Goal: Task Accomplishment & Management: Manage account settings

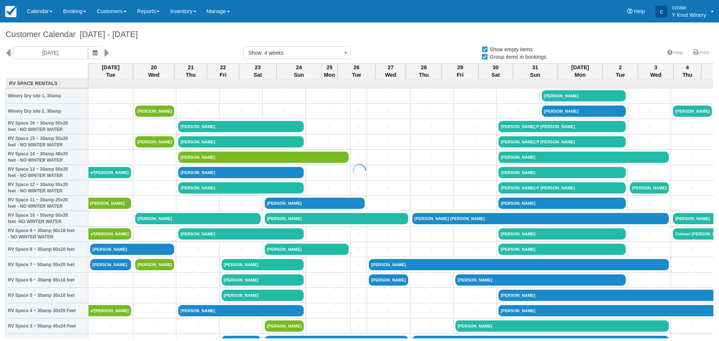
select select
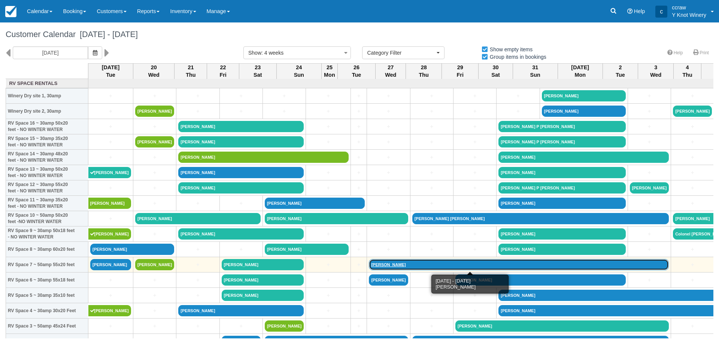
click at [369, 265] on link "[PERSON_NAME]" at bounding box center [519, 264] width 300 height 11
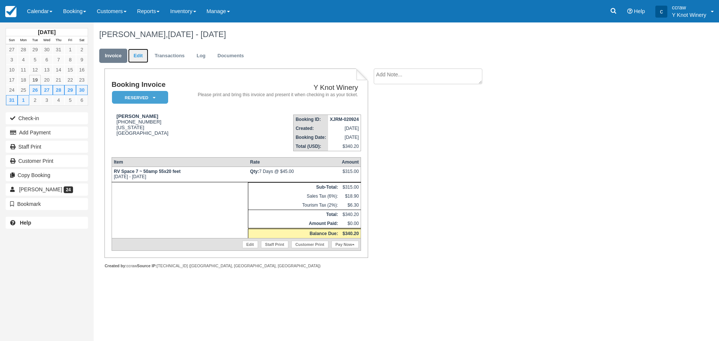
click at [138, 53] on link "Edit" at bounding box center [138, 56] width 20 height 15
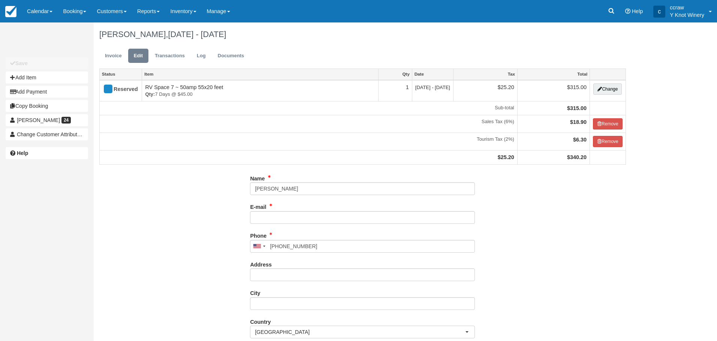
type input "[PHONE_NUMBER]"
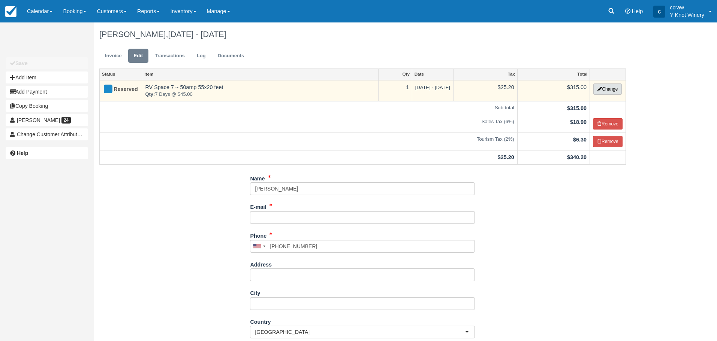
click at [612, 89] on button "Change" at bounding box center [607, 89] width 28 height 11
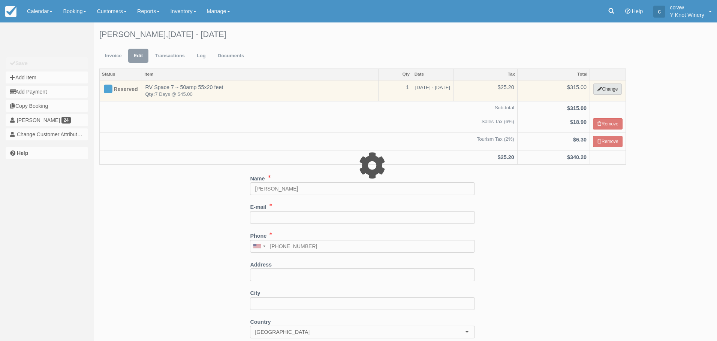
select select "3"
type input "315.00"
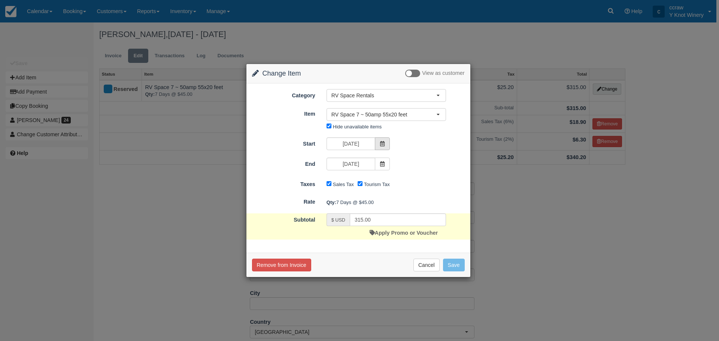
click at [381, 145] on icon at bounding box center [382, 143] width 5 height 5
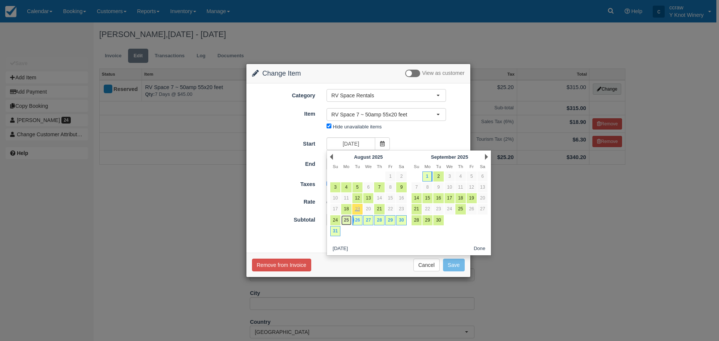
click at [347, 220] on link "25" at bounding box center [346, 220] width 10 height 10
type input "08/25/25"
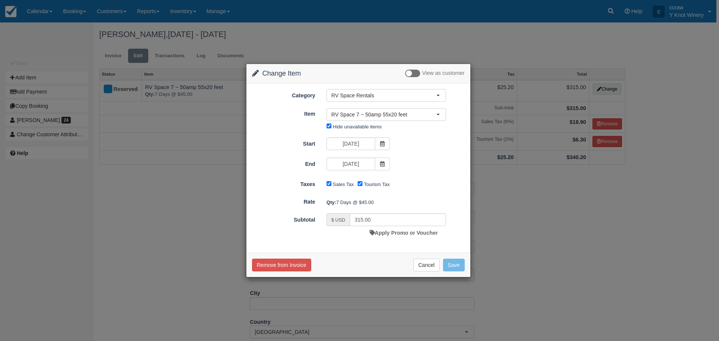
type input "360.00"
click at [455, 268] on button "Save" at bounding box center [454, 265] width 22 height 13
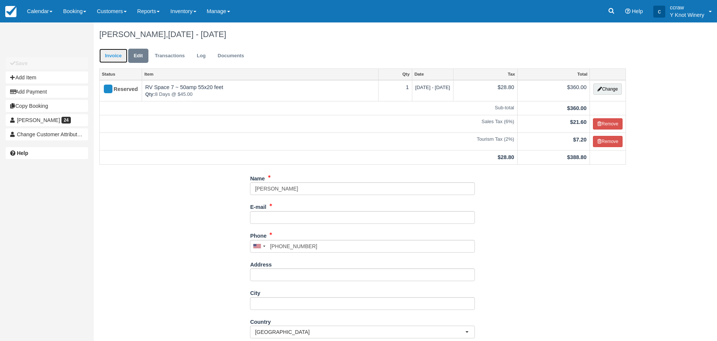
click at [120, 60] on link "Invoice" at bounding box center [113, 56] width 28 height 15
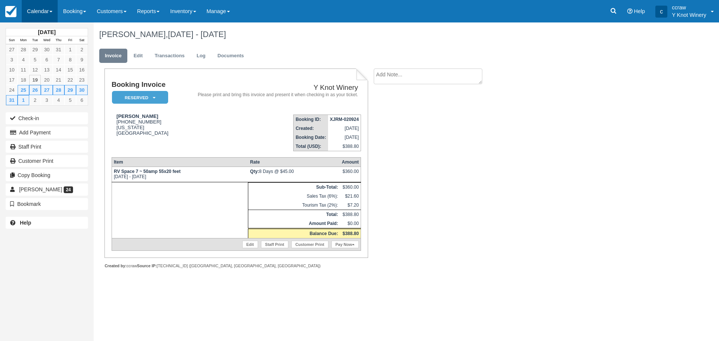
click at [33, 8] on link "Calendar" at bounding box center [40, 11] width 36 height 22
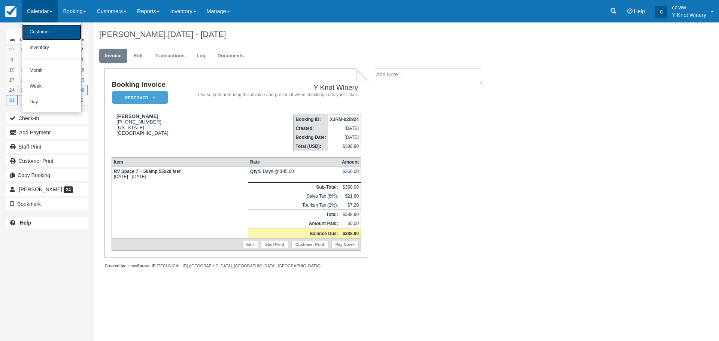
click at [40, 31] on link "Customer" at bounding box center [51, 32] width 59 height 16
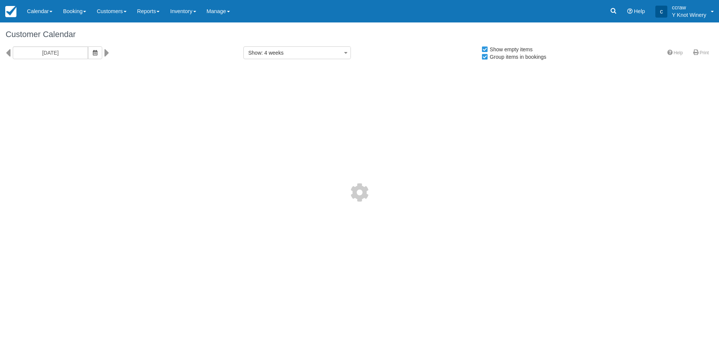
select select
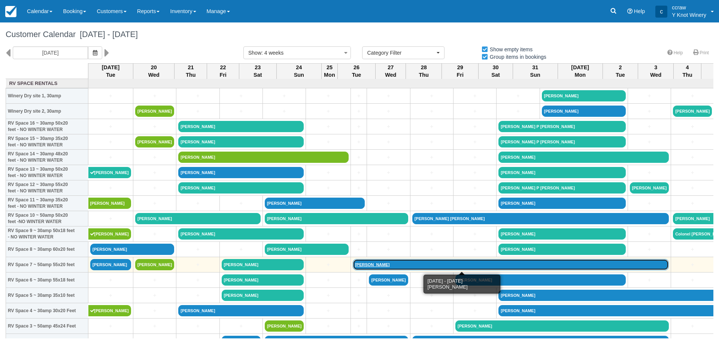
click at [353, 264] on link "[PERSON_NAME]" at bounding box center [511, 264] width 316 height 11
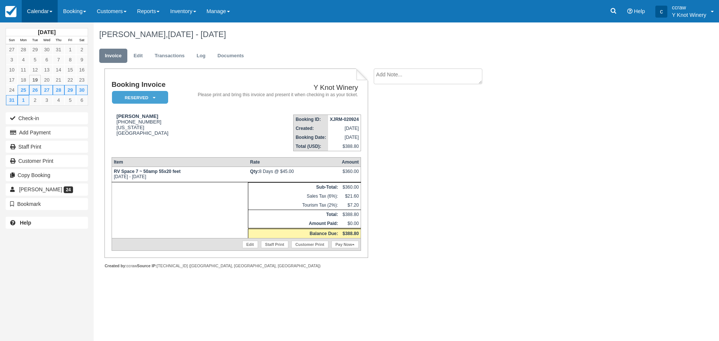
click at [48, 11] on link "Calendar" at bounding box center [40, 11] width 36 height 22
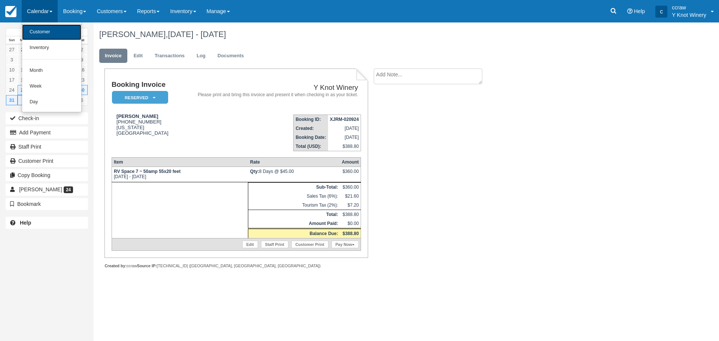
click at [49, 34] on link "Customer" at bounding box center [51, 32] width 59 height 16
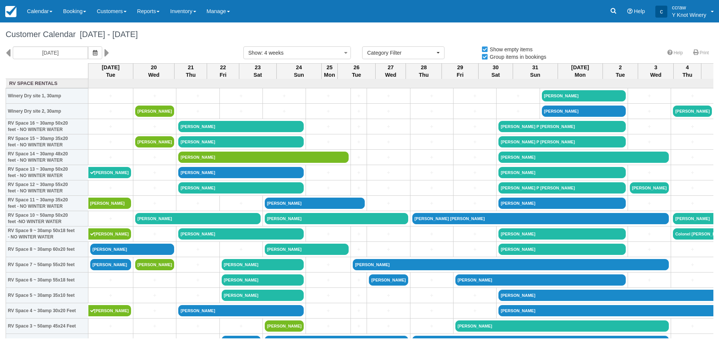
select select
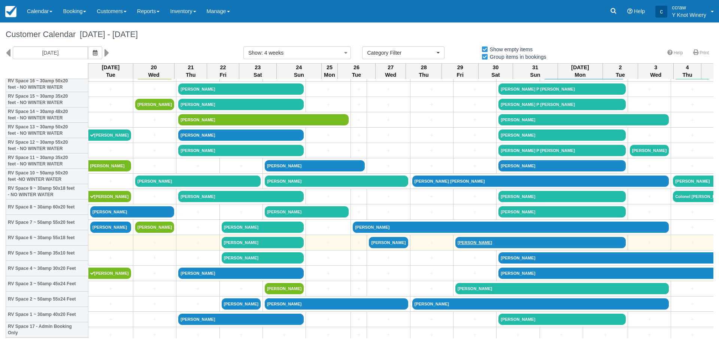
scroll to position [75, 0]
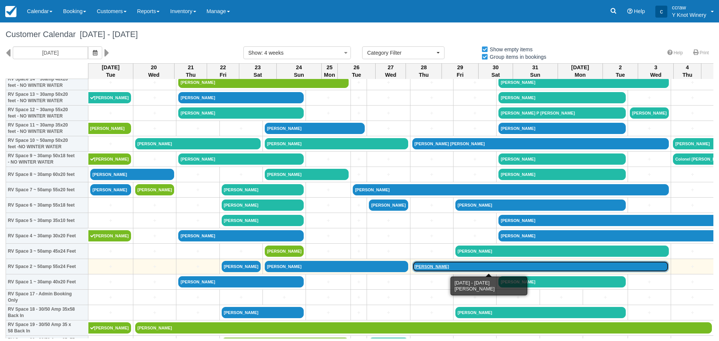
click at [413, 267] on link "[PERSON_NAME]" at bounding box center [541, 266] width 257 height 11
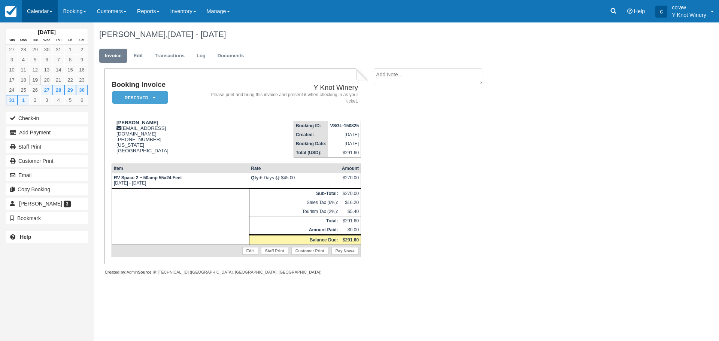
click at [48, 13] on link "Calendar" at bounding box center [40, 11] width 36 height 22
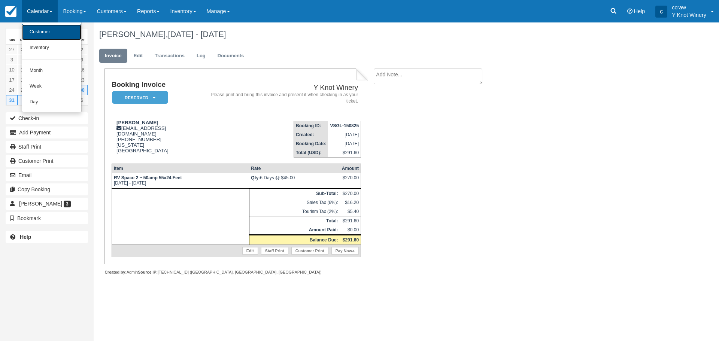
click at [45, 31] on link "Customer" at bounding box center [51, 32] width 59 height 16
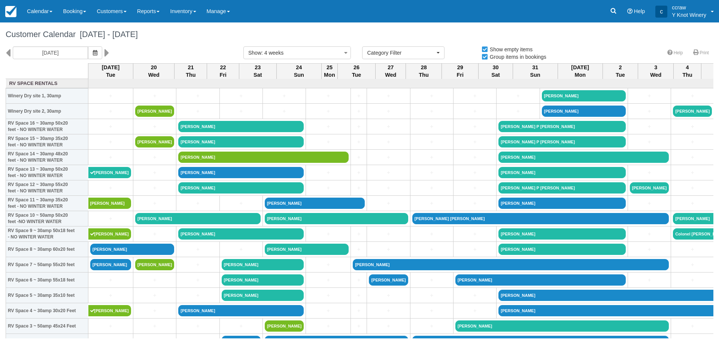
select select
